Goal: Information Seeking & Learning: Find specific fact

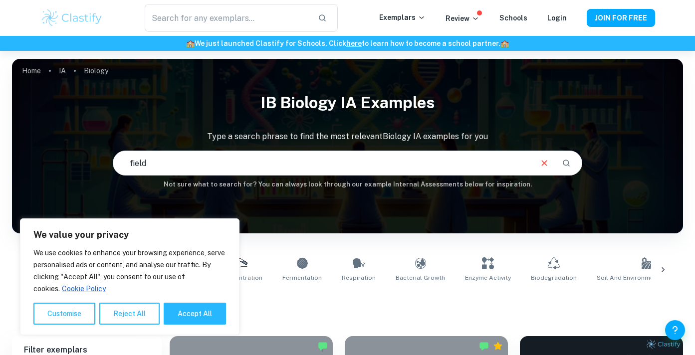
scroll to position [68, 0]
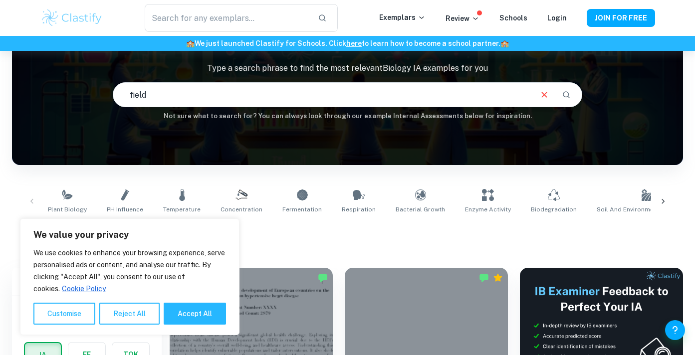
type input "field"
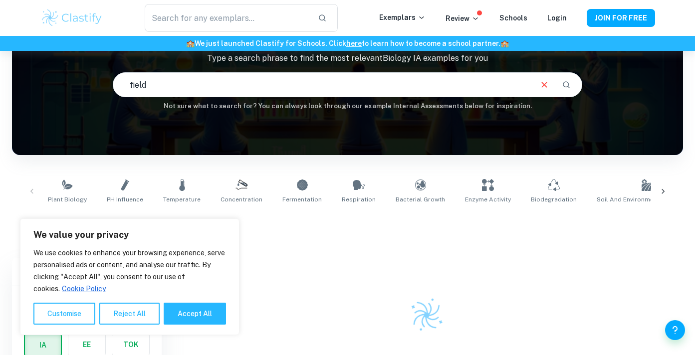
scroll to position [131, 0]
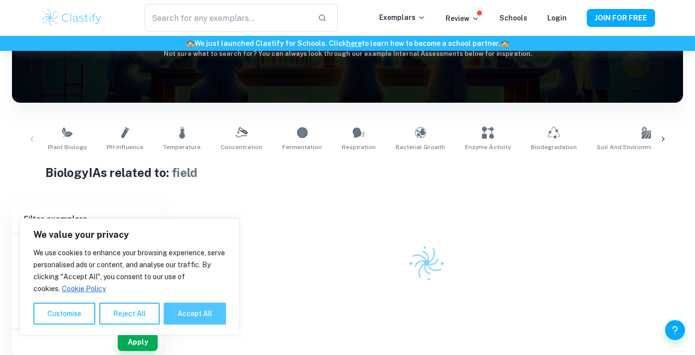
click at [178, 315] on button "Accept All" at bounding box center [195, 314] width 62 height 22
checkbox input "true"
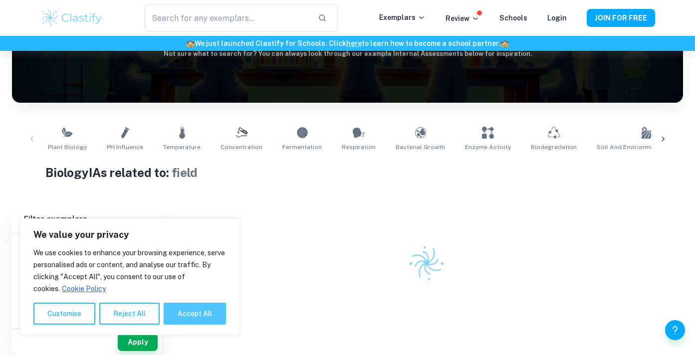
checkbox input "true"
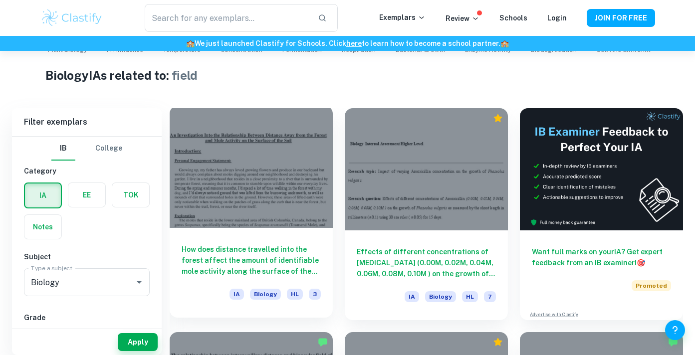
scroll to position [232, 0]
